Goal: Information Seeking & Learning: Find specific fact

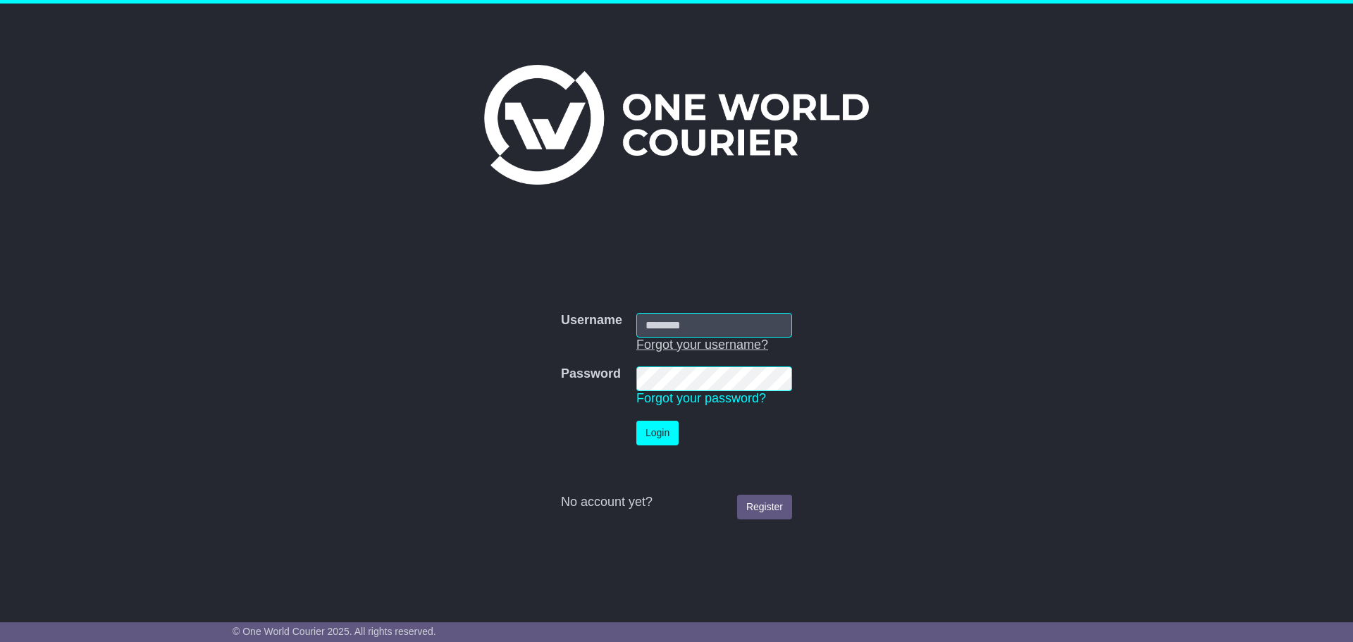
click at [706, 329] on input "Username" at bounding box center [714, 325] width 156 height 25
type input "**********"
click at [636, 421] on button "Login" at bounding box center [657, 433] width 42 height 25
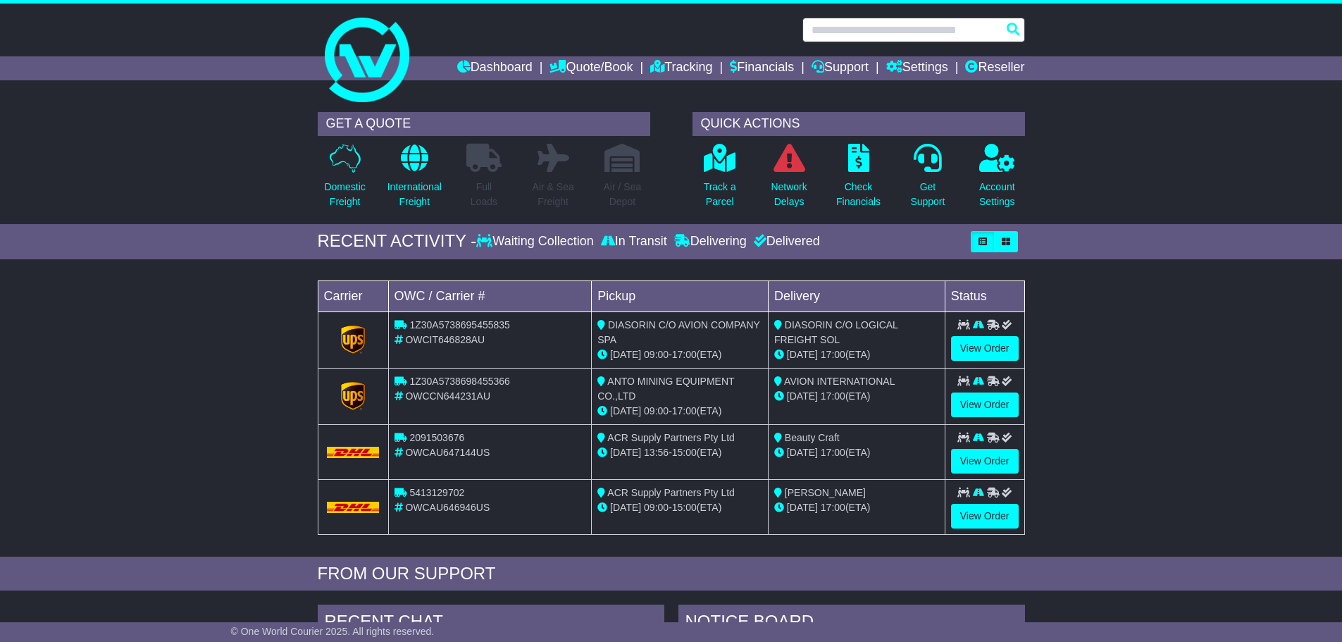
click at [883, 29] on input "text" at bounding box center [913, 30] width 223 height 25
paste input "**********"
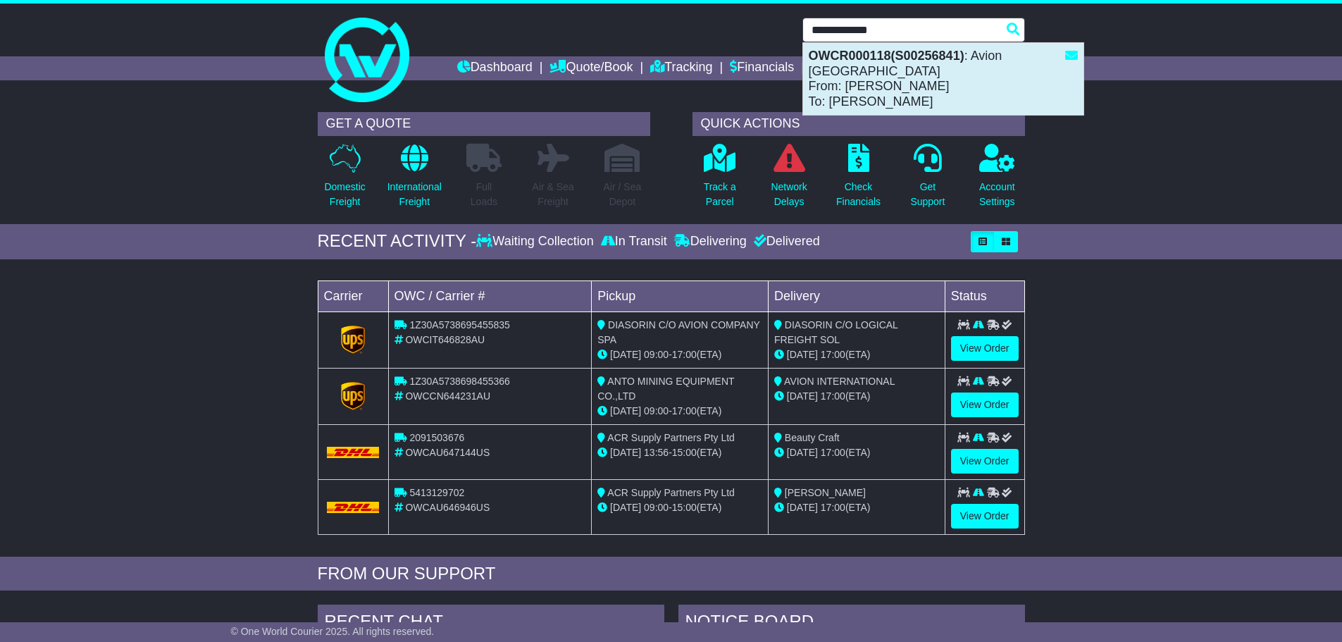
click at [884, 66] on div "OWCR000118(S00256841) : Avion [GEOGRAPHIC_DATA] From: [PERSON_NAME] To: [PERSON…" at bounding box center [943, 79] width 280 height 72
type input "**********"
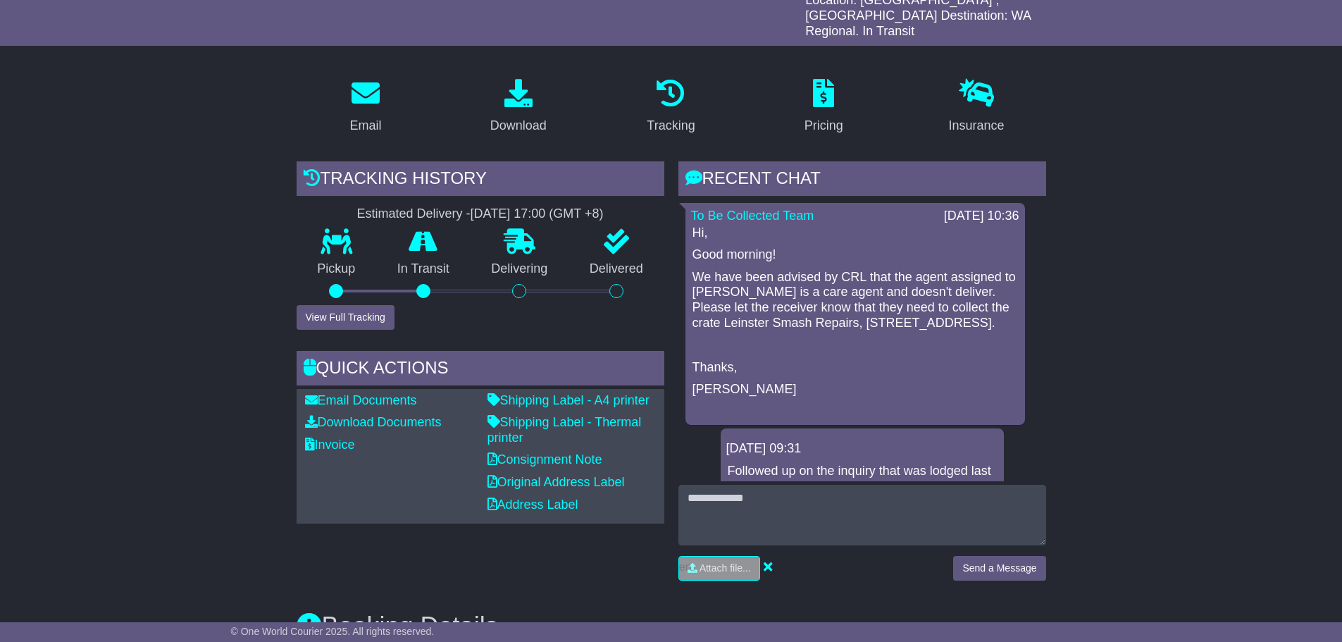
scroll to position [282, 0]
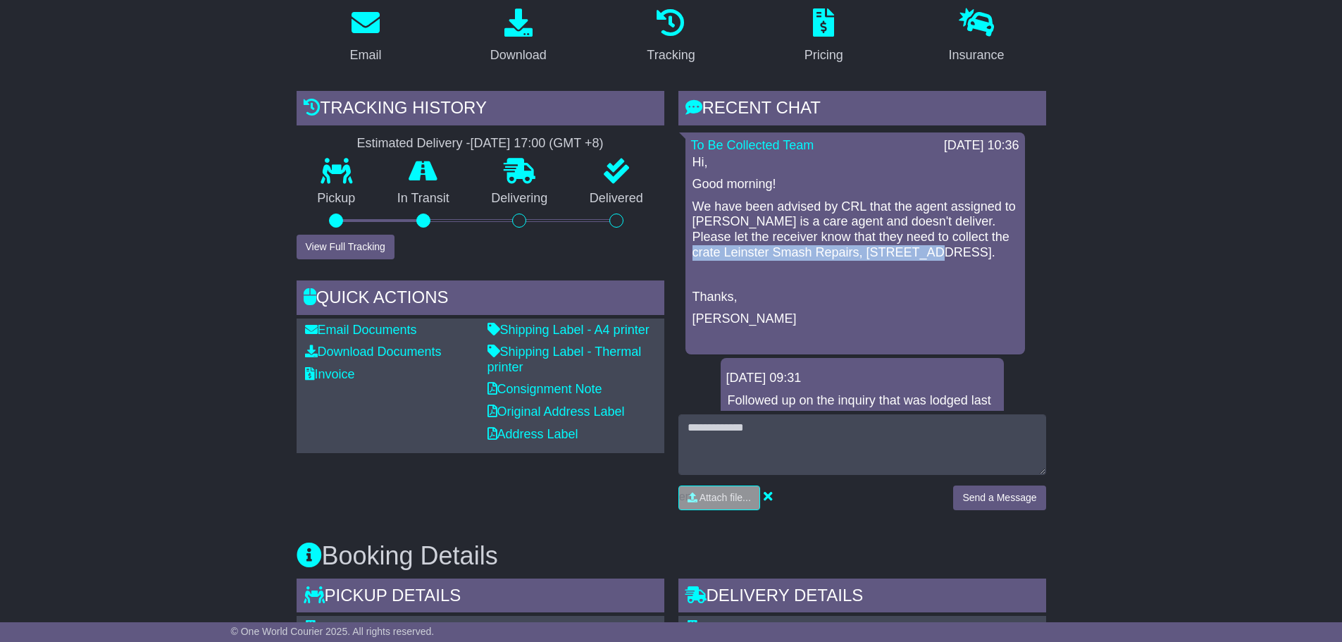
drag, startPoint x: 692, startPoint y: 237, endPoint x: 933, endPoint y: 235, distance: 240.2
click at [933, 235] on p "We have been advised by CRL that the agent assigned to [PERSON_NAME] is a care …" at bounding box center [854, 229] width 325 height 61
copy p "Leinster Smash Repairs, Lot 7 Worrung Rd"
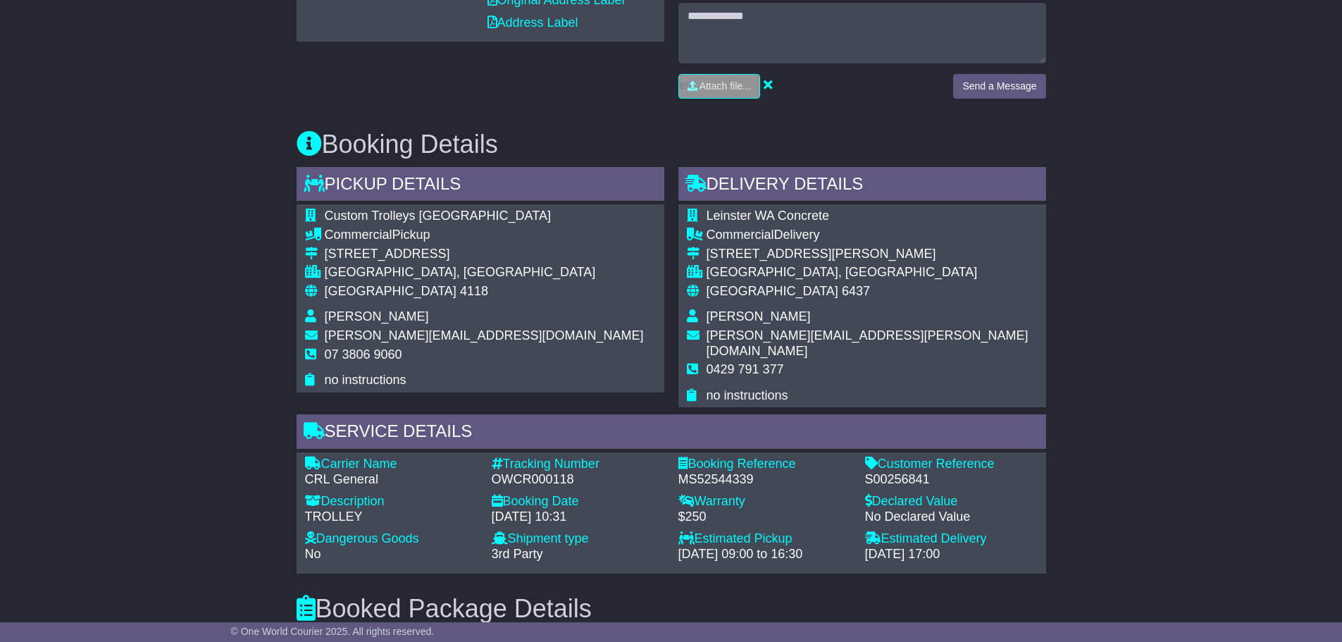
scroll to position [704, 0]
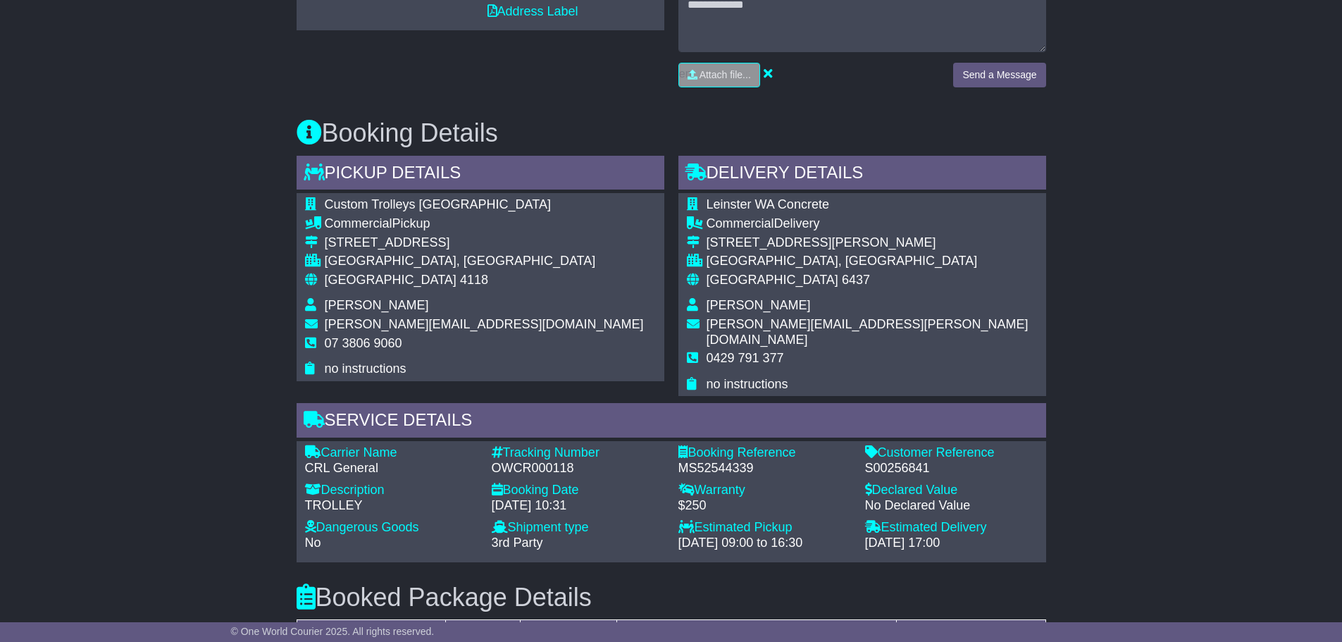
click at [182, 259] on div "Email Download Tracking Pricing Insurance" at bounding box center [671, 320] width 1342 height 1493
drag, startPoint x: 840, startPoint y: 225, endPoint x: 709, endPoint y: 225, distance: 131.7
click at [709, 235] on div "Lot 403 Mansbridge Rd" at bounding box center [872, 242] width 331 height 15
copy div "Lot 403 Mansbridge Rd"
click at [876, 256] on div "Leinster WA Concrete Commercial Delivery Lot 403 Mansbridge Rd LEINSTER, WA Aus…" at bounding box center [862, 294] width 368 height 203
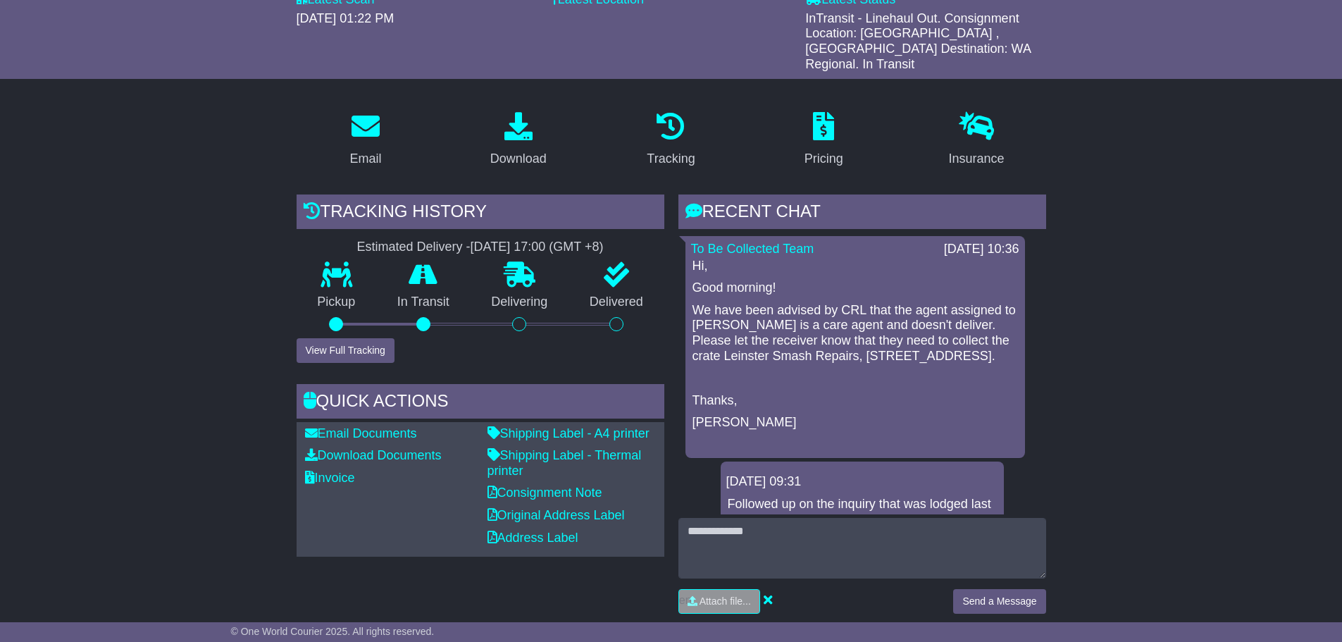
scroll to position [211, 0]
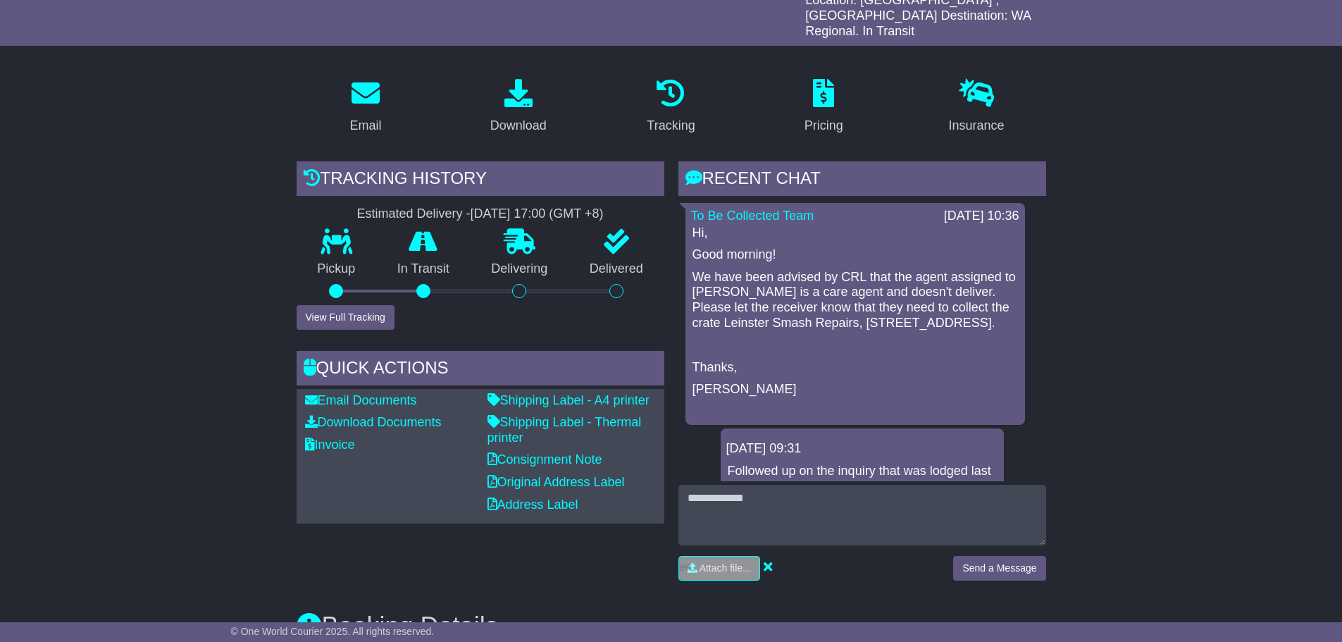
drag, startPoint x: 692, startPoint y: 308, endPoint x: 986, endPoint y: 309, distance: 293.8
click at [986, 309] on p "We have been advised by CRL that the agent assigned to [PERSON_NAME] is a care …" at bounding box center [854, 300] width 325 height 61
copy p "Leinster Smash Repairs, Lot 7 Worrung Rd, Leinster"
